Goal: Information Seeking & Learning: Get advice/opinions

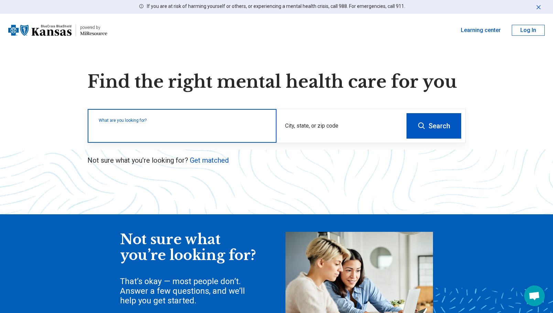
click at [188, 130] on input "text" at bounding box center [184, 129] width 170 height 8
click at [196, 126] on input "text" at bounding box center [184, 129] width 170 height 8
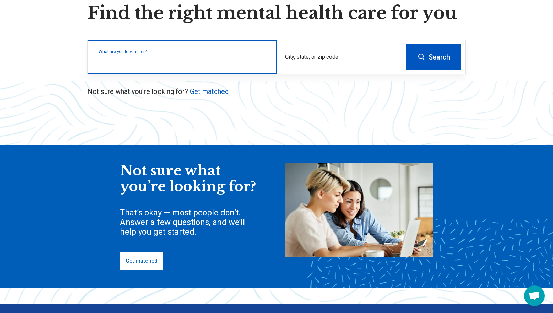
scroll to position [34, 0]
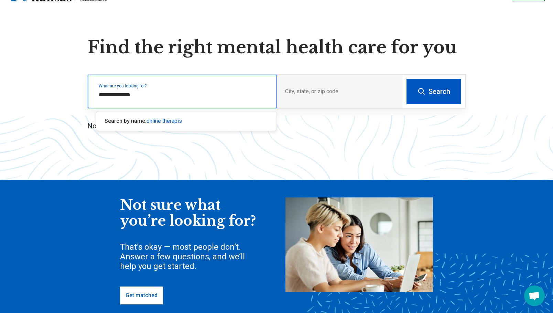
type input "**********"
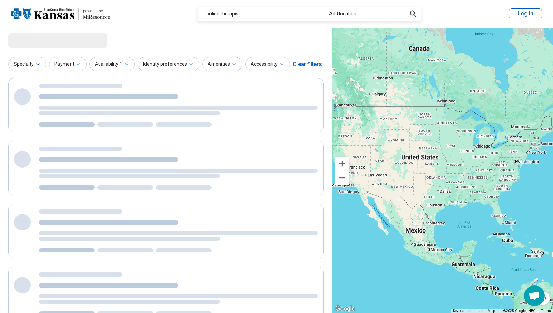
select select "***"
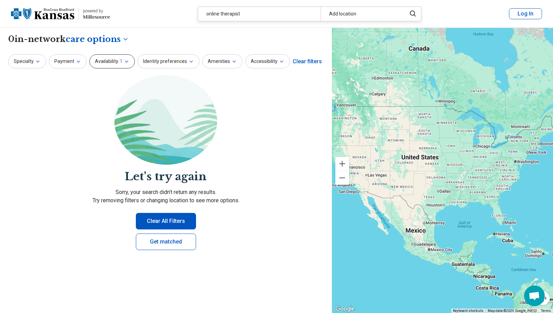
click at [124, 61] on icon "button" at bounding box center [127, 62] width 6 height 6
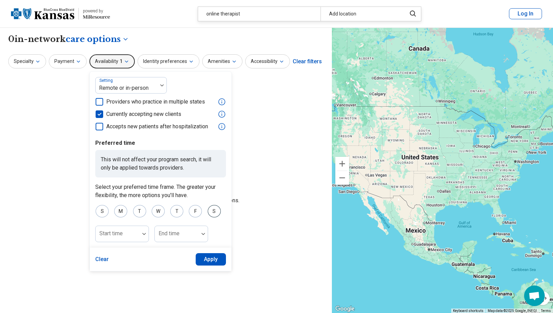
click at [214, 211] on div "S" at bounding box center [214, 211] width 13 height 12
click at [195, 213] on div "F" at bounding box center [195, 211] width 13 height 12
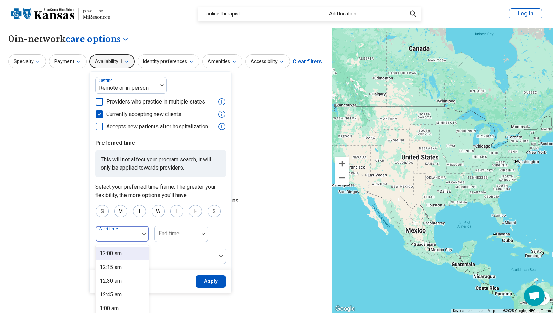
click at [142, 236] on div at bounding box center [144, 234] width 9 height 16
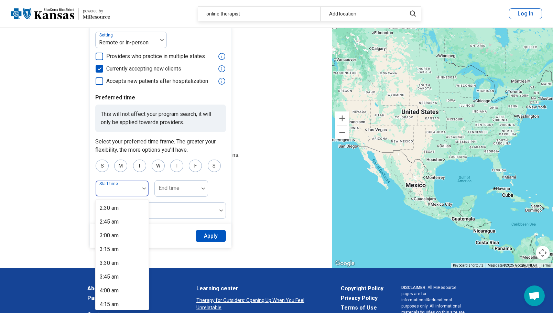
scroll to position [172, 0]
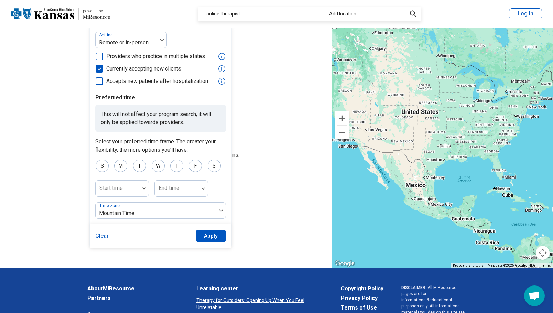
click at [32, 108] on section "Let's try again Sorry, your search didn’t return any results. Try removing filt…" at bounding box center [165, 123] width 315 height 186
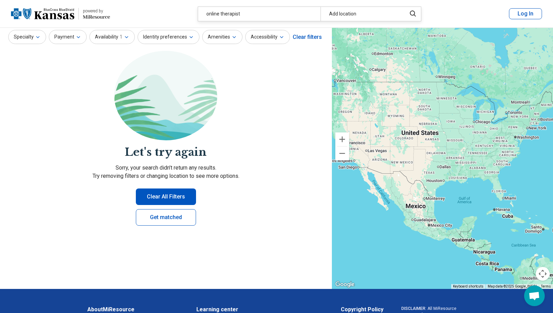
scroll to position [0, 0]
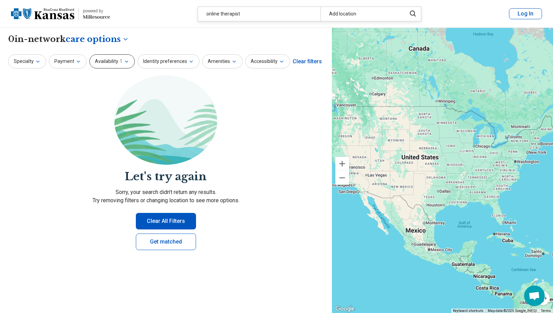
click at [126, 62] on icon "button" at bounding box center [127, 62] width 6 height 6
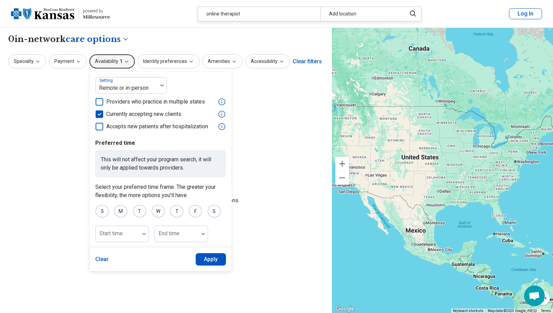
click at [71, 120] on section "Let's try again Sorry, your search didn’t return any results. Try removing filt…" at bounding box center [165, 168] width 315 height 186
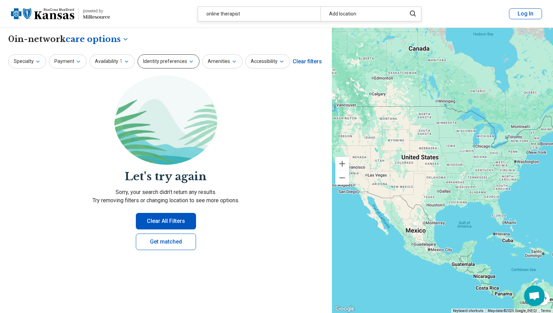
click at [188, 59] on icon "button" at bounding box center [191, 62] width 6 height 6
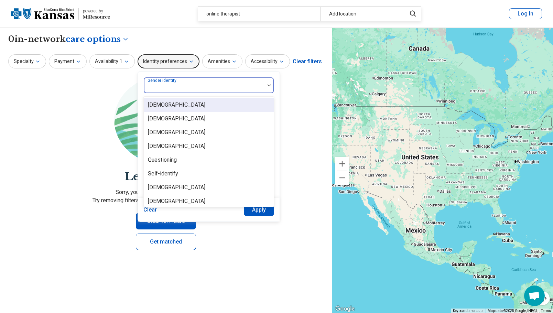
click at [268, 85] on img at bounding box center [269, 85] width 3 height 2
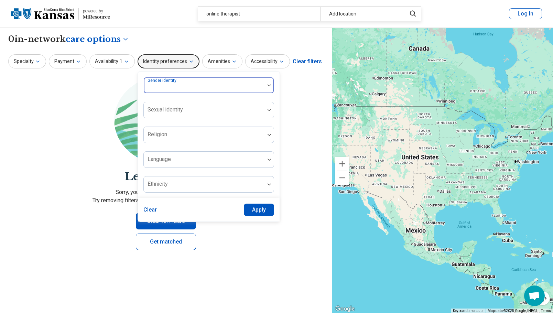
click at [268, 85] on img at bounding box center [269, 85] width 3 height 2
drag, startPoint x: 80, startPoint y: 97, endPoint x: 96, endPoint y: 95, distance: 15.5
click at [83, 97] on section "Let's try again Sorry, your search didn’t return any results. Try removing filt…" at bounding box center [165, 168] width 315 height 186
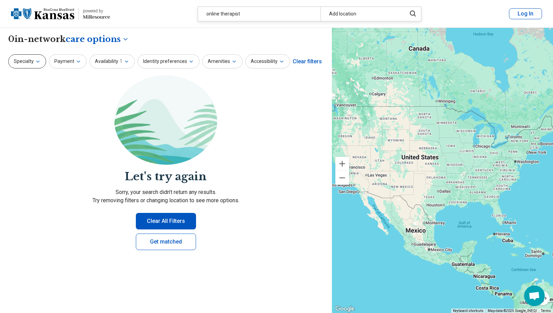
click at [38, 60] on icon "button" at bounding box center [38, 62] width 6 height 6
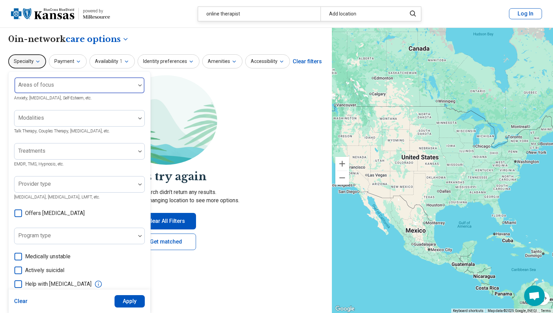
click at [138, 85] on div at bounding box center [139, 85] width 9 height 2
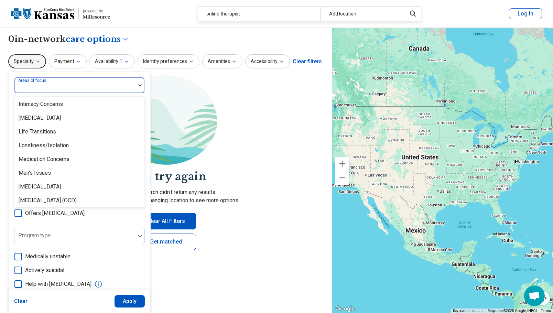
scroll to position [688, 0]
click at [80, 144] on div "Loneliness/Isolation" at bounding box center [79, 146] width 130 height 14
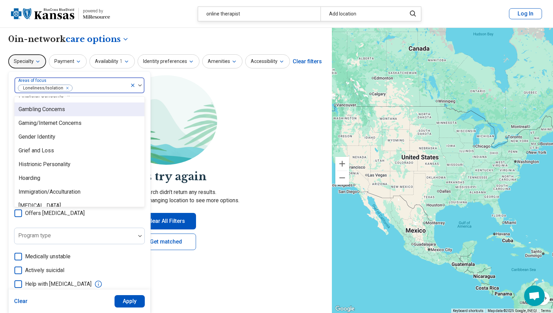
scroll to position [550, 0]
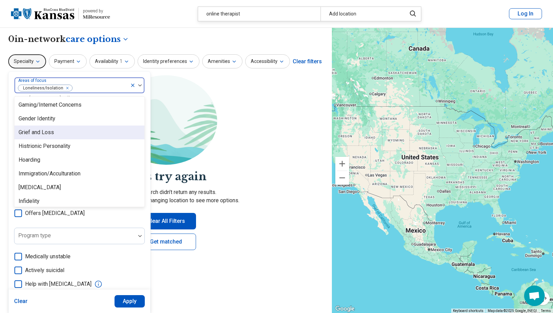
click at [53, 133] on div "Grief and Loss" at bounding box center [36, 132] width 35 height 8
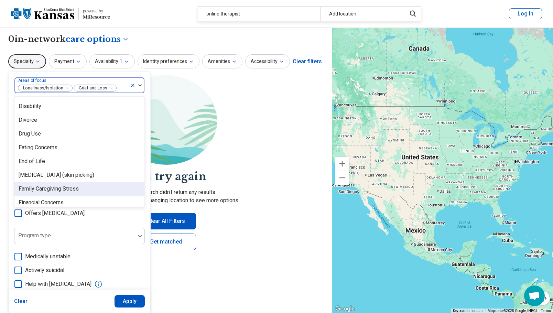
scroll to position [413, 0]
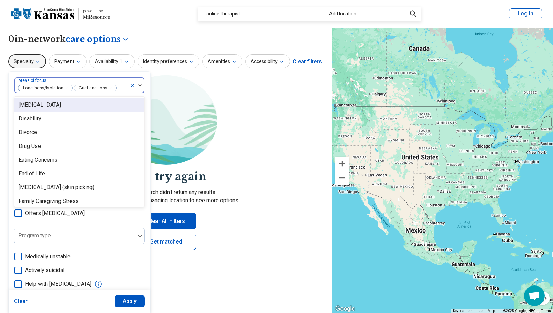
click at [43, 107] on div "[MEDICAL_DATA]" at bounding box center [40, 105] width 42 height 8
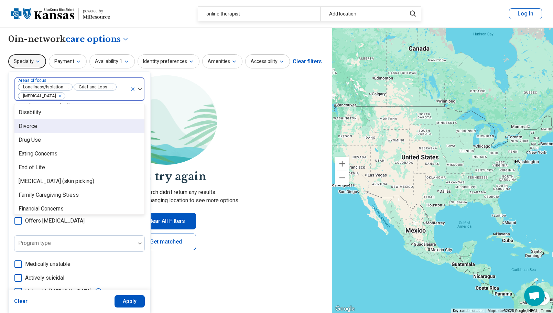
click at [43, 129] on div "Divorce" at bounding box center [79, 126] width 130 height 14
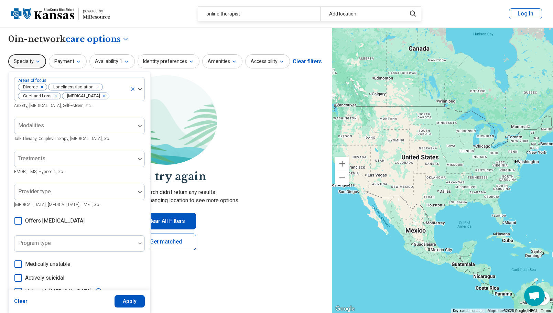
click at [181, 123] on img at bounding box center [165, 119] width 103 height 89
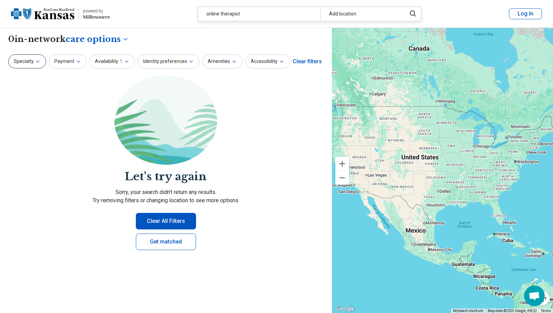
click at [40, 63] on icon "button" at bounding box center [38, 62] width 6 height 6
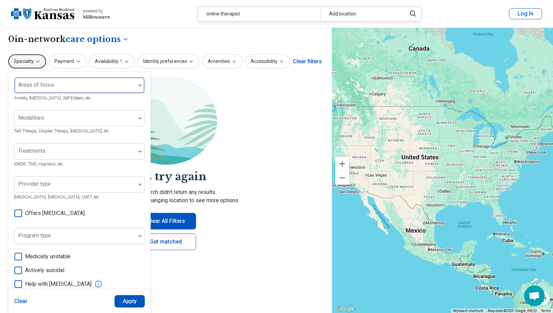
click at [69, 88] on div at bounding box center [75, 88] width 116 height 10
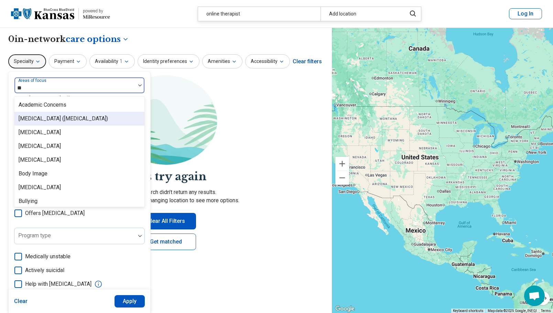
type input "***"
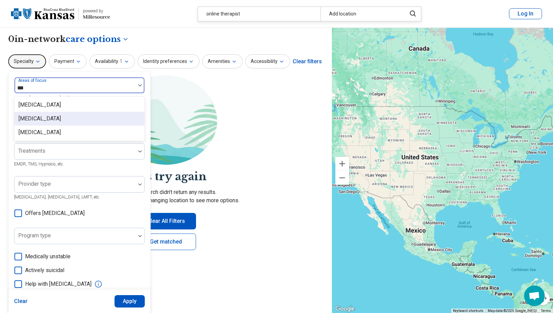
click at [33, 119] on div "[MEDICAL_DATA]" at bounding box center [40, 119] width 42 height 8
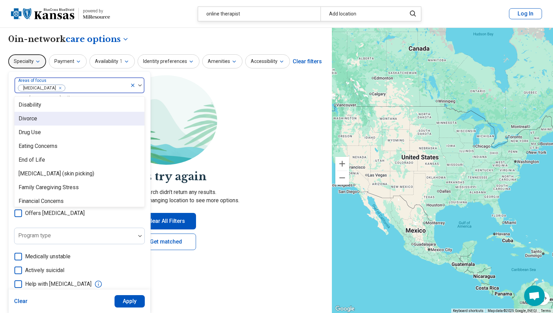
click at [40, 121] on div "Divorce" at bounding box center [79, 119] width 130 height 14
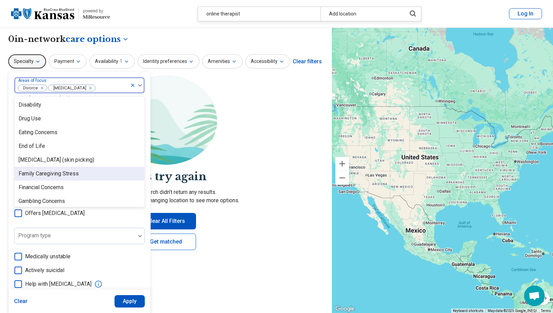
click at [65, 174] on div "Family Caregiving Stress" at bounding box center [49, 174] width 60 height 8
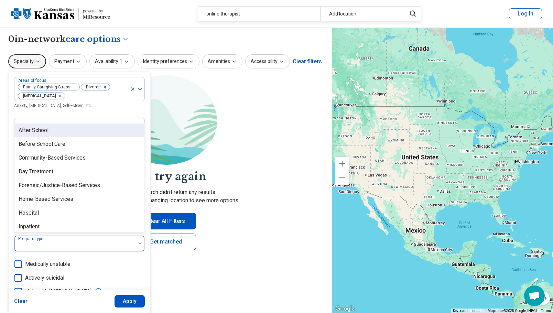
click at [105, 243] on div at bounding box center [75, 246] width 116 height 10
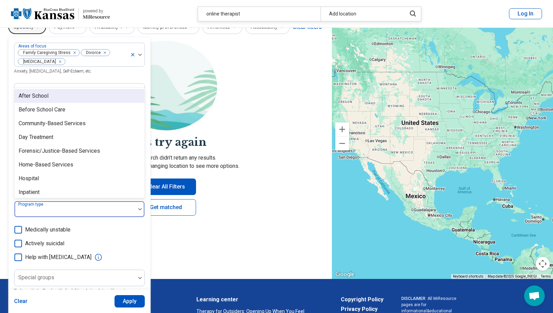
scroll to position [69, 0]
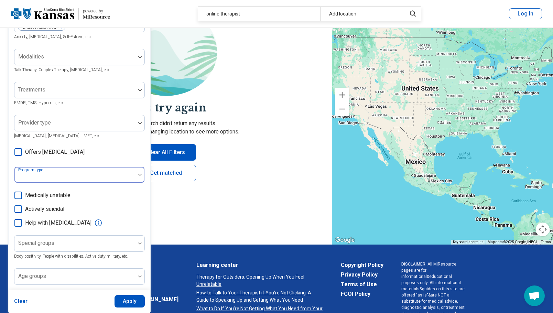
click at [104, 179] on div at bounding box center [75, 178] width 116 height 10
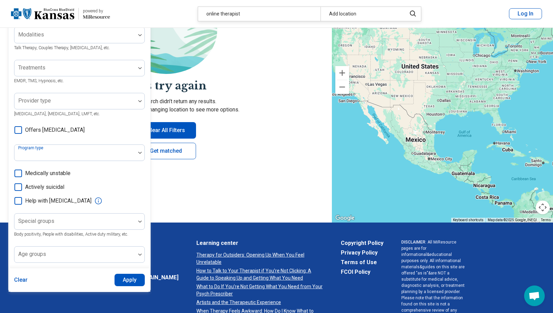
scroll to position [103, 0]
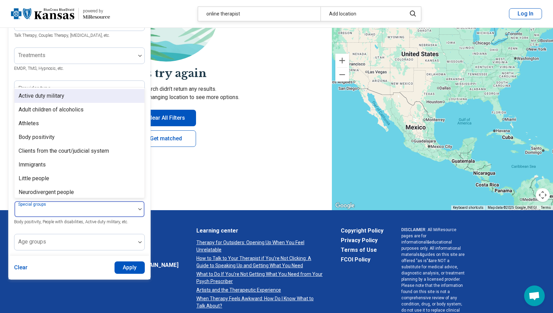
click at [138, 209] on div at bounding box center [139, 209] width 9 height 2
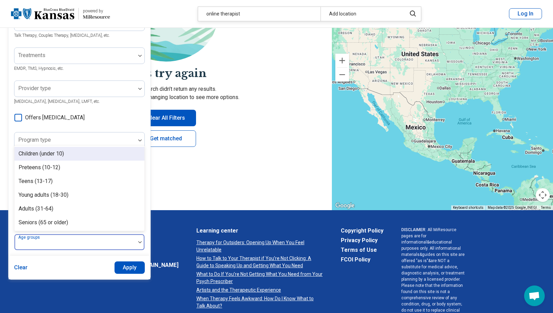
click at [139, 244] on div at bounding box center [139, 242] width 9 height 16
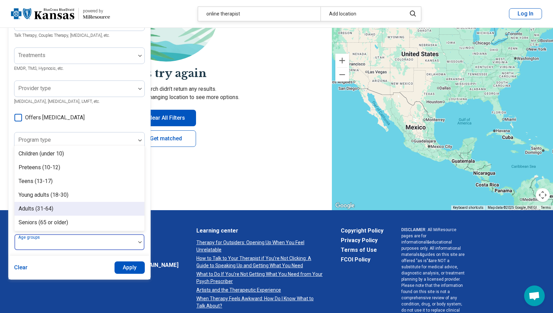
click at [60, 208] on div "Adults (31-64)" at bounding box center [79, 209] width 130 height 14
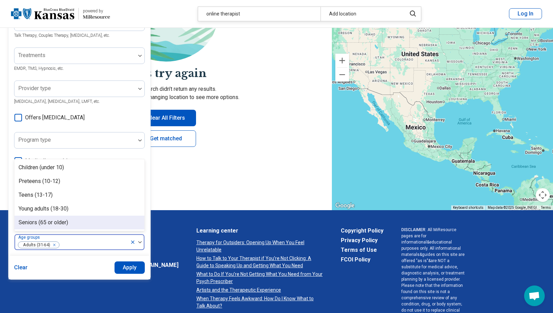
click at [129, 268] on button "Apply" at bounding box center [130, 267] width 31 height 12
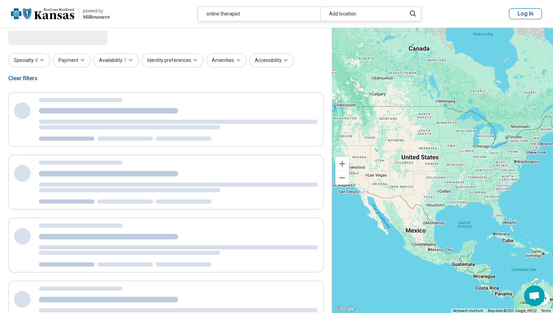
scroll to position [0, 0]
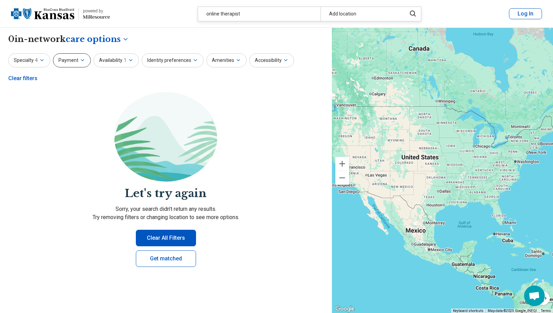
click at [83, 63] on icon "button" at bounding box center [83, 60] width 6 height 6
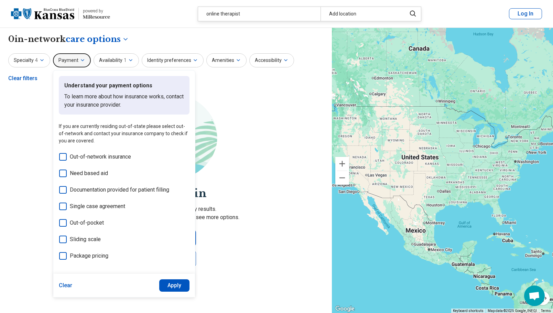
click at [254, 128] on section "Let's try again Sorry, your search didn’t return any results. Try removing filt…" at bounding box center [165, 185] width 315 height 186
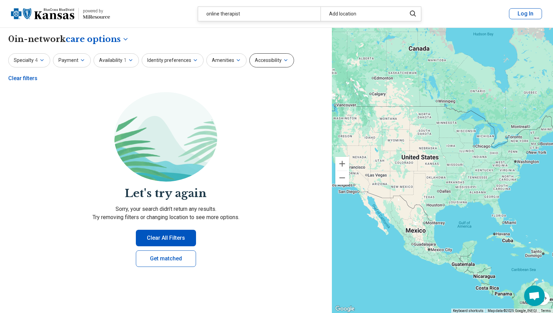
click at [269, 60] on button "Accessibility" at bounding box center [271, 60] width 45 height 14
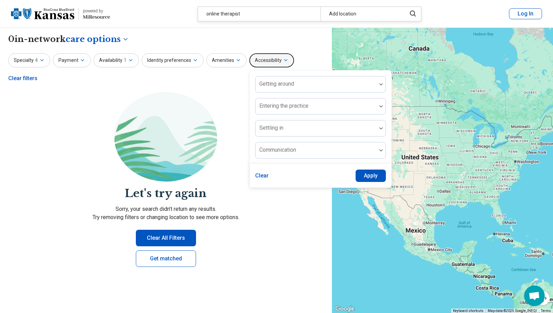
click at [179, 110] on img at bounding box center [165, 136] width 103 height 89
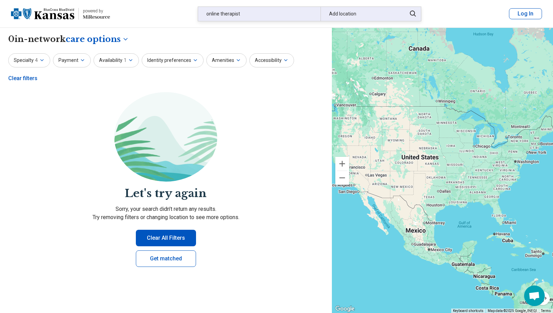
click at [258, 14] on div "online therapist" at bounding box center [259, 14] width 122 height 14
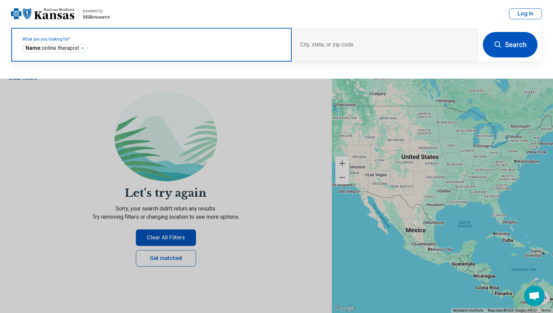
click at [82, 47] on icon "Remove" at bounding box center [82, 48] width 4 height 4
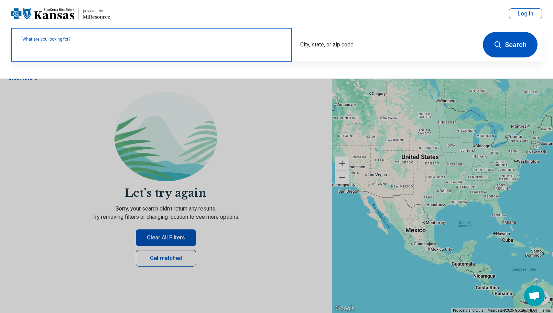
click at [96, 41] on label "What are you looking for?" at bounding box center [152, 39] width 261 height 4
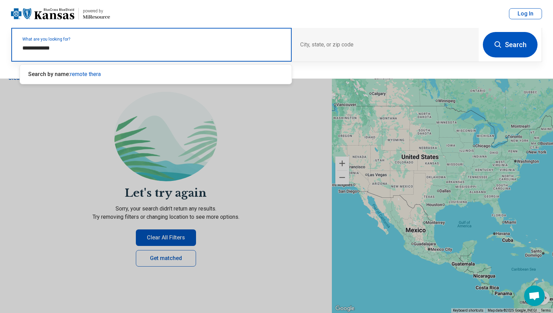
type input "**********"
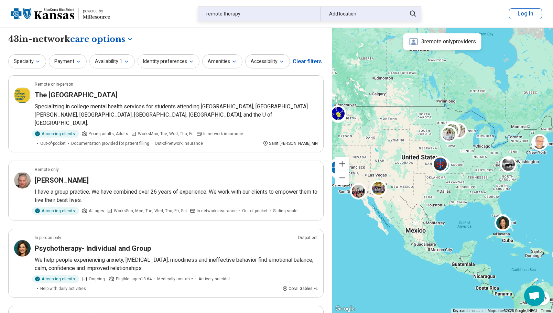
click at [252, 13] on div "remote therapy" at bounding box center [259, 14] width 122 height 14
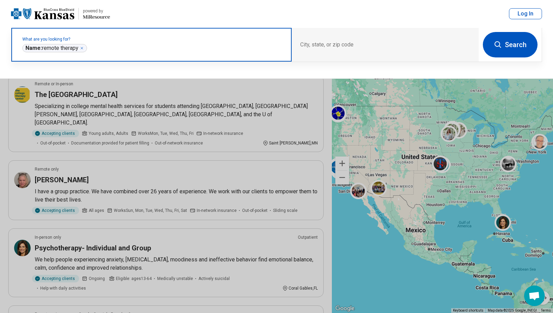
click at [63, 48] on span "Name: remote therapy" at bounding box center [51, 48] width 53 height 7
click at [84, 47] on icon "Remove" at bounding box center [82, 48] width 4 height 4
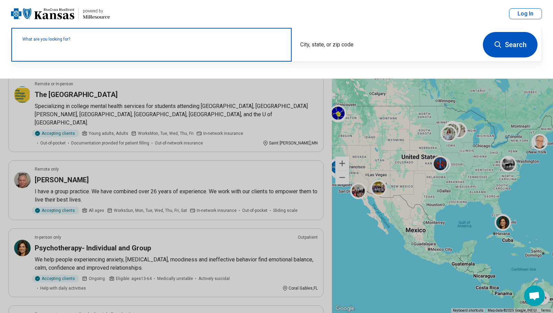
click at [97, 41] on label "What are you looking for?" at bounding box center [152, 39] width 261 height 4
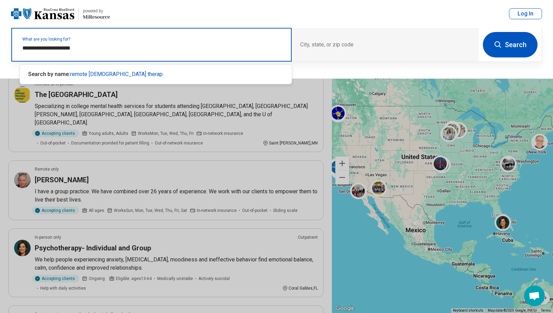
type input "**********"
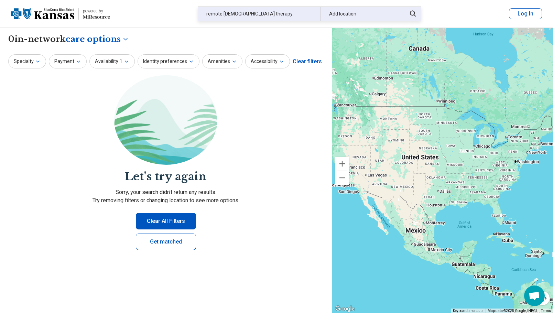
click at [262, 12] on div "remote [DEMOGRAPHIC_DATA] therapy" at bounding box center [259, 14] width 122 height 14
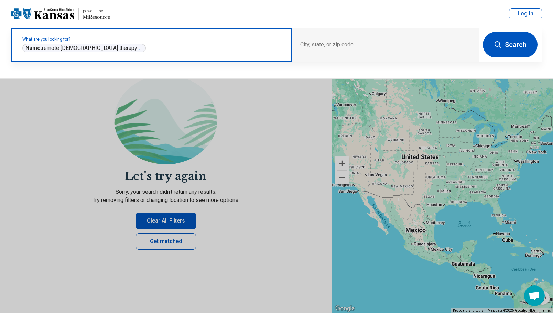
click at [140, 48] on icon "Remove" at bounding box center [141, 48] width 2 height 2
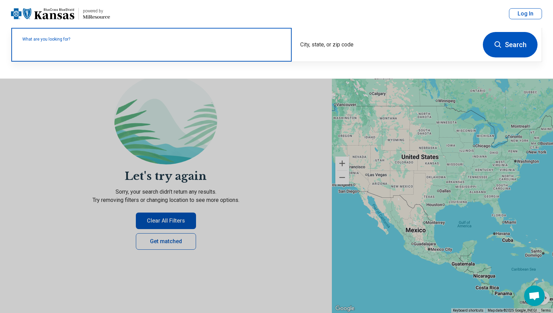
click at [111, 41] on label "What are you looking for?" at bounding box center [152, 39] width 261 height 4
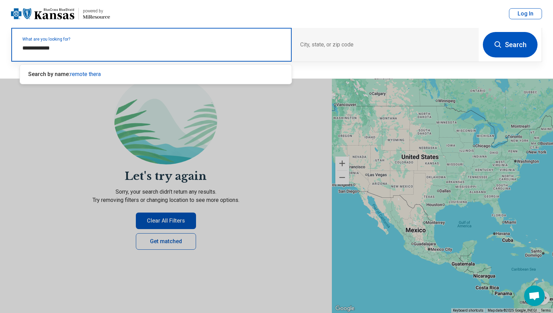
type input "**********"
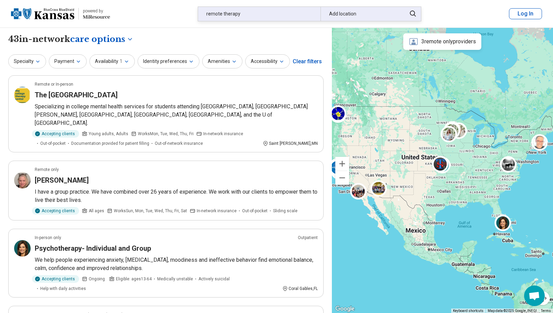
click at [351, 15] on div "Add location" at bounding box center [362, 14] width 82 height 14
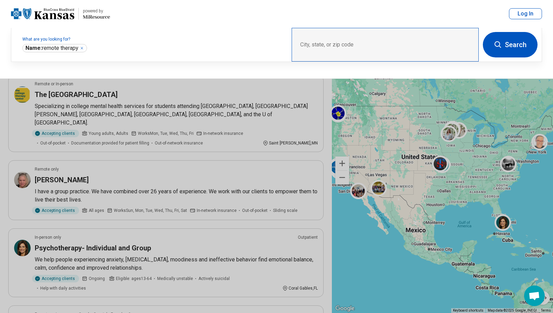
click at [326, 45] on div "City, state, or zip code" at bounding box center [385, 45] width 187 height 34
click at [332, 40] on div "City, state, or zip code" at bounding box center [385, 45] width 187 height 34
click at [324, 45] on div "City, state, or zip code" at bounding box center [385, 45] width 187 height 34
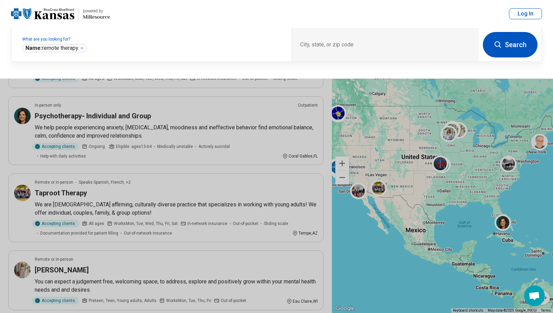
scroll to position [172, 0]
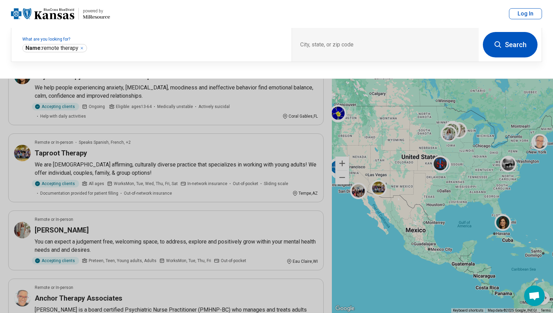
click at [442, 165] on button at bounding box center [276, 156] width 553 height 313
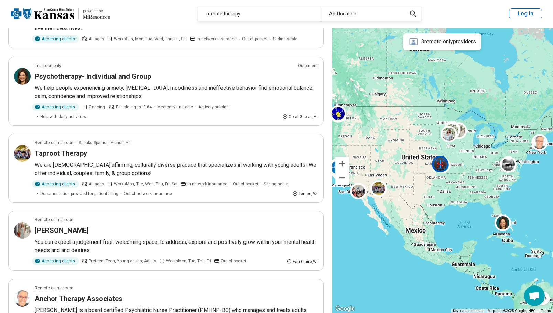
scroll to position [172, 0]
click at [441, 165] on img at bounding box center [440, 164] width 17 height 17
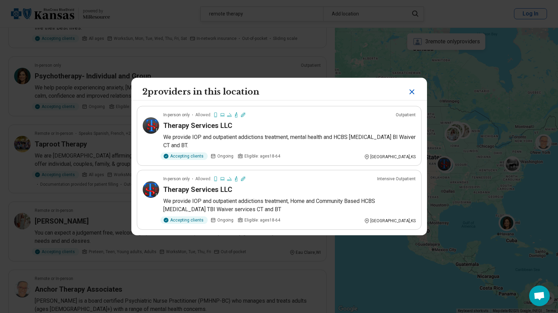
click at [441, 165] on div "2 providers in this location In-person only Allowed: Outpatient Therapy Service…" at bounding box center [279, 156] width 558 height 313
click at [408, 91] on icon "Close" at bounding box center [412, 92] width 8 height 8
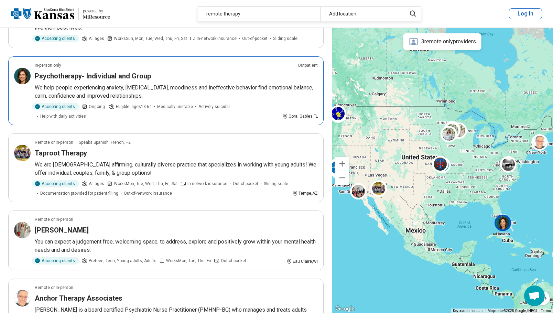
click at [504, 223] on img at bounding box center [503, 223] width 17 height 17
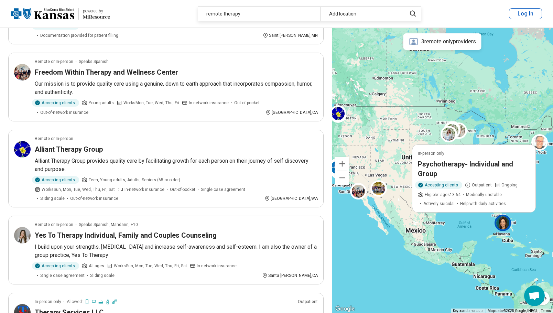
scroll to position [619, 0]
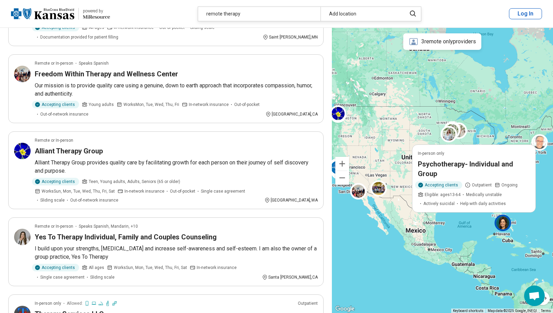
click at [442, 42] on div "3 remote only providers" at bounding box center [442, 41] width 78 height 17
click at [414, 42] on icon at bounding box center [414, 42] width 10 height 10
click at [447, 42] on div "3 remote only providers" at bounding box center [442, 41] width 78 height 17
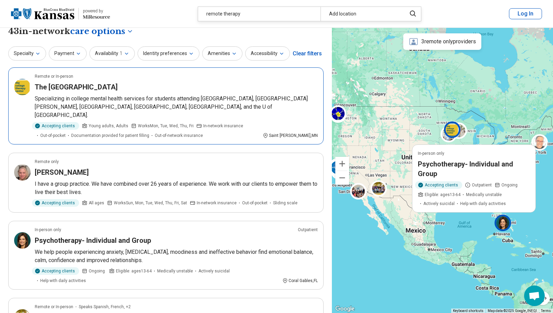
scroll to position [0, 0]
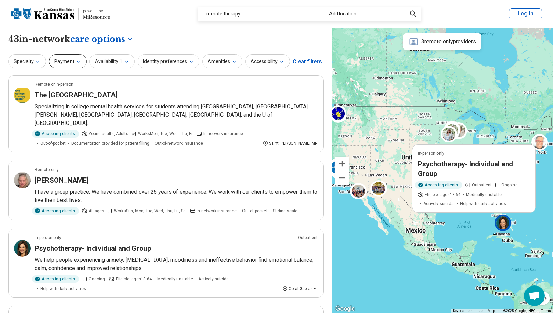
click at [78, 60] on icon "button" at bounding box center [79, 62] width 6 height 6
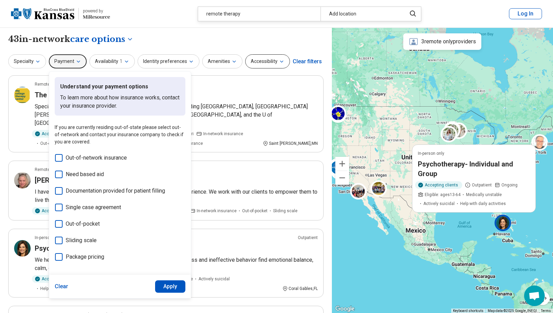
click at [279, 61] on icon "button" at bounding box center [282, 62] width 6 height 6
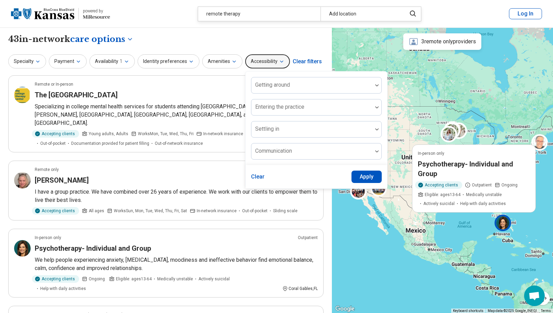
click at [279, 61] on icon "button" at bounding box center [282, 62] width 6 height 6
click at [161, 39] on div "**********" at bounding box center [165, 39] width 315 height 12
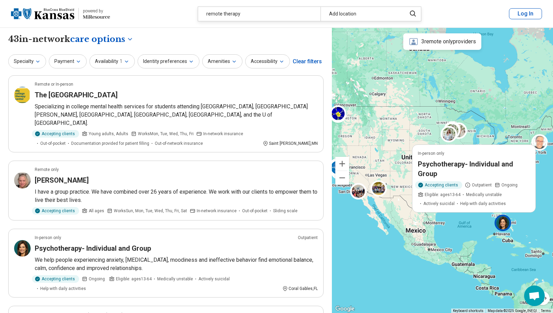
click at [305, 60] on div "Clear filters" at bounding box center [307, 61] width 29 height 17
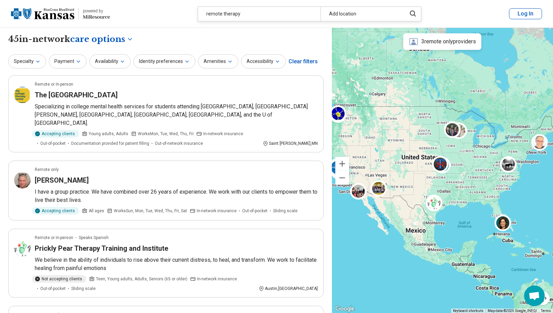
click at [413, 43] on icon at bounding box center [414, 41] width 8 height 7
click at [429, 44] on div "3 remote only providers" at bounding box center [442, 41] width 78 height 17
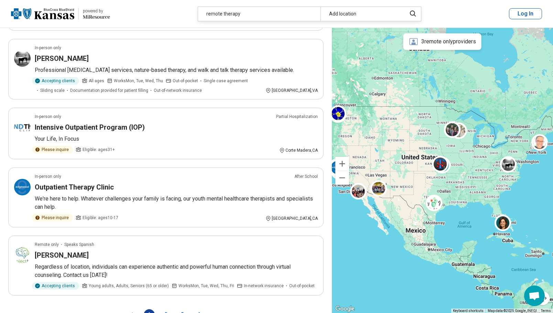
scroll to position [1307, 0]
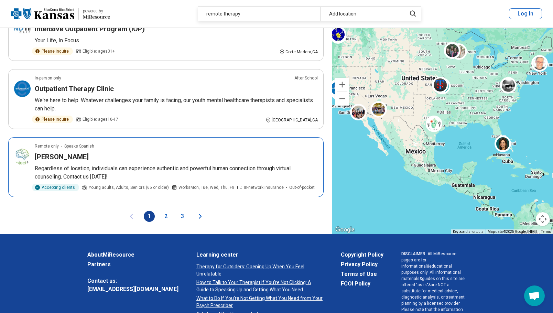
click at [49, 152] on h3 "[PERSON_NAME]" at bounding box center [62, 157] width 54 height 10
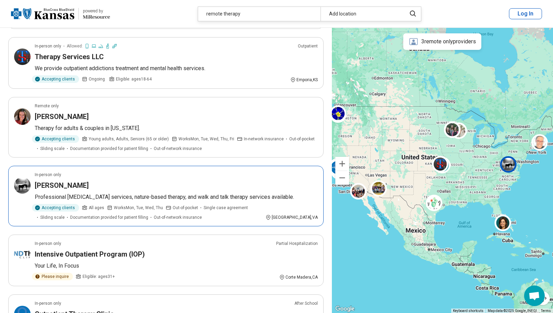
scroll to position [1066, 0]
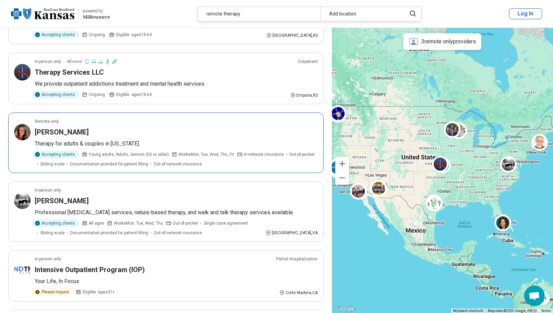
click at [57, 127] on h3 "[PERSON_NAME]" at bounding box center [62, 132] width 54 height 10
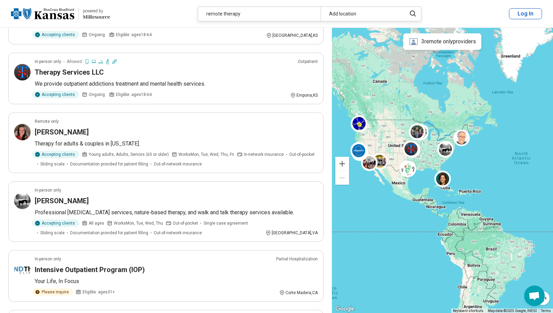
scroll to position [254, 0]
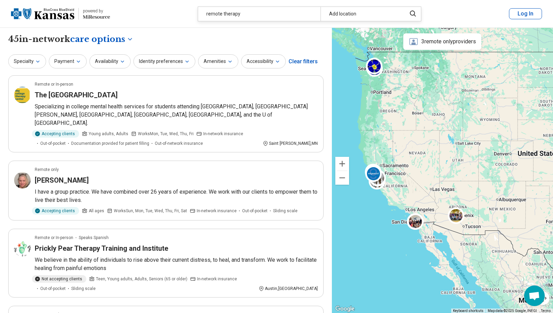
drag, startPoint x: 396, startPoint y: 139, endPoint x: 478, endPoint y: 111, distance: 87.0
click at [478, 111] on div "2" at bounding box center [442, 170] width 221 height 285
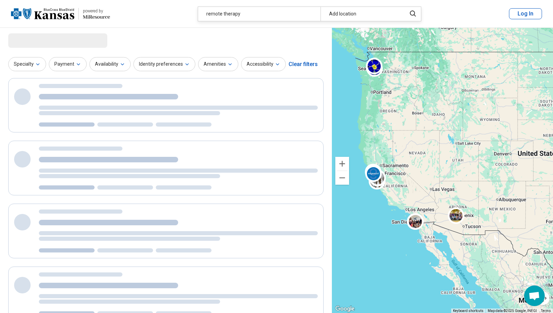
select select "***"
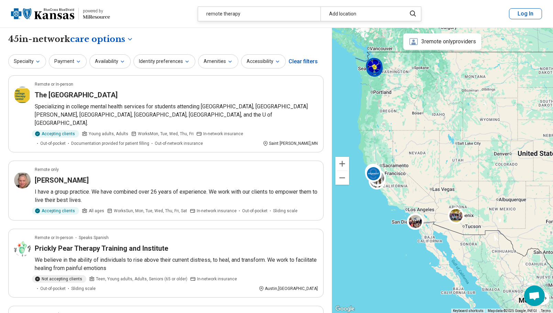
click at [377, 67] on img at bounding box center [374, 66] width 17 height 17
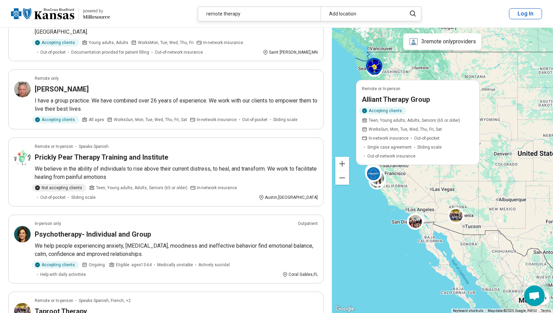
scroll to position [103, 0]
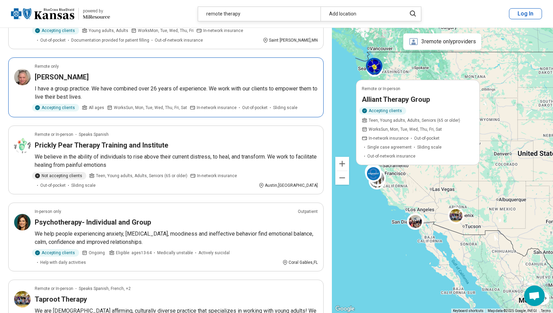
click at [26, 70] on img at bounding box center [22, 77] width 17 height 17
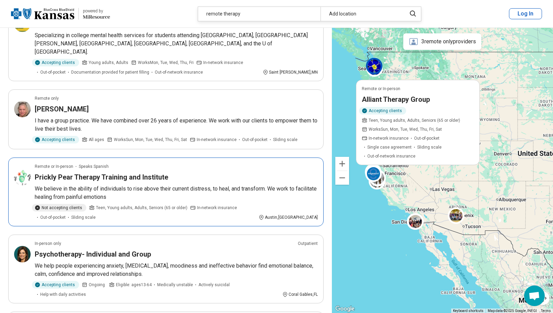
scroll to position [0, 0]
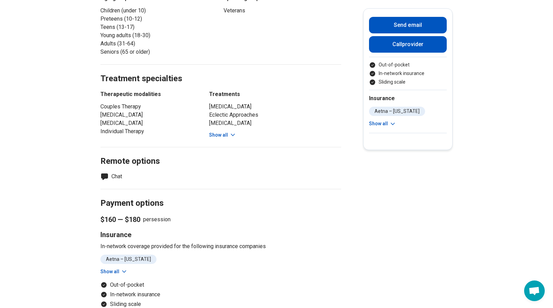
scroll to position [378, 0]
